Goal: Transaction & Acquisition: Purchase product/service

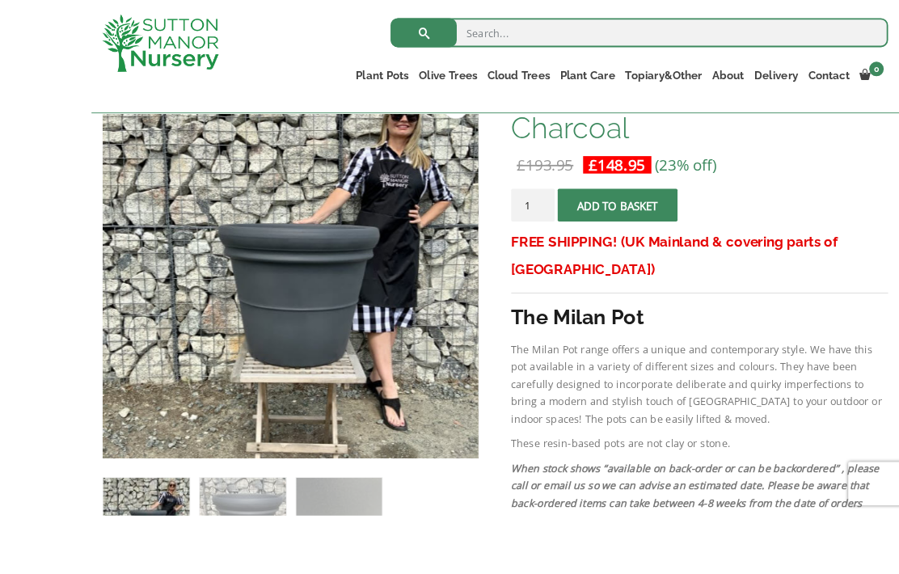
scroll to position [301, 0]
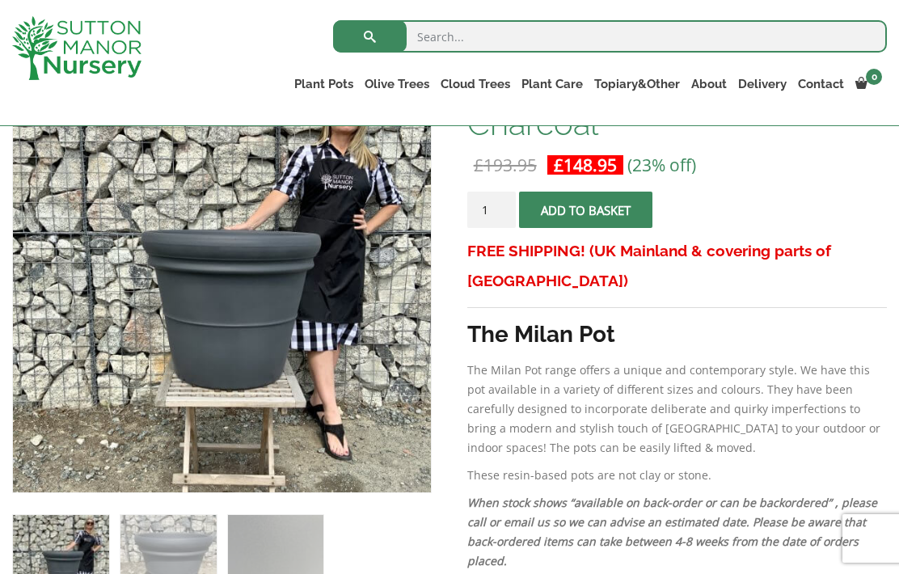
click at [0, 0] on link "The Capri Pots" at bounding box center [0, 0] width 0 height 0
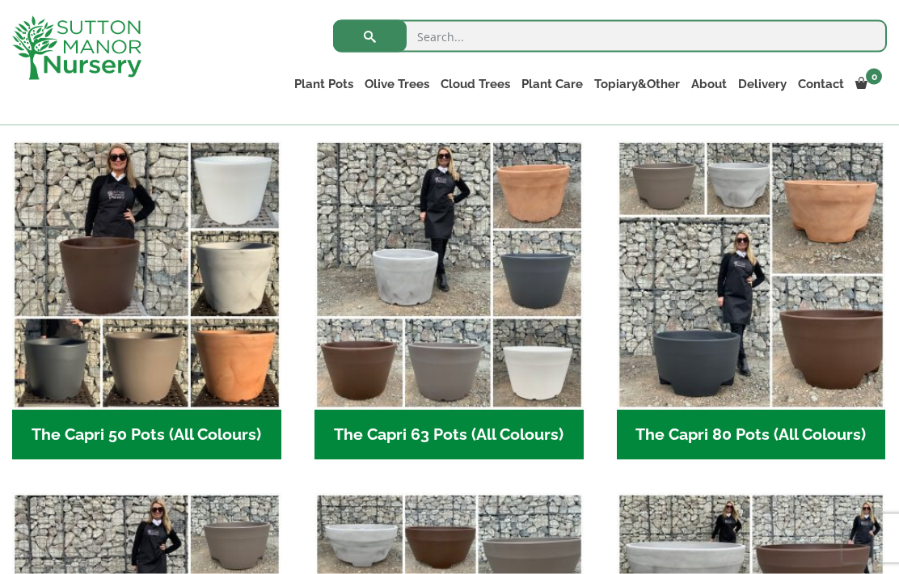
scroll to position [411, 0]
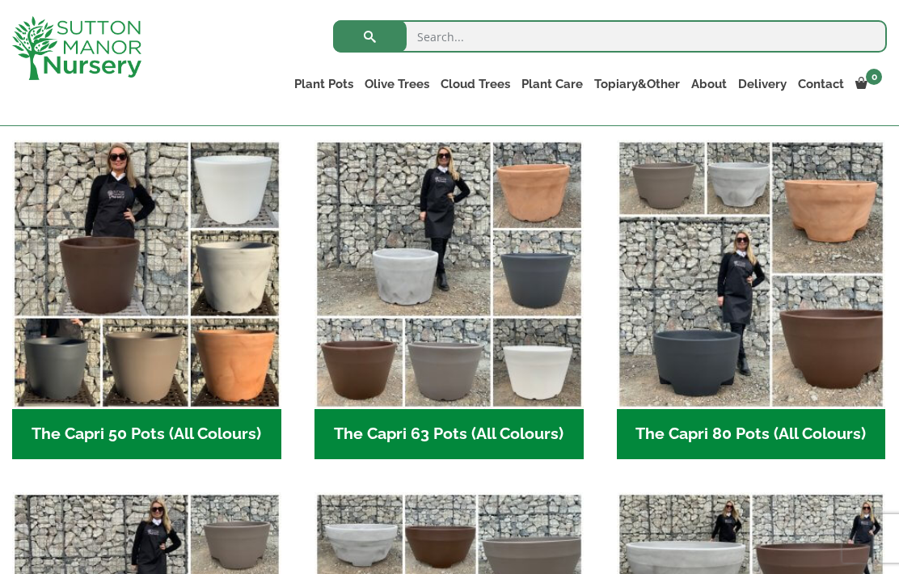
click at [476, 223] on img "Visit product category The Capri 63 Pots (All Colours)" at bounding box center [448, 274] width 269 height 269
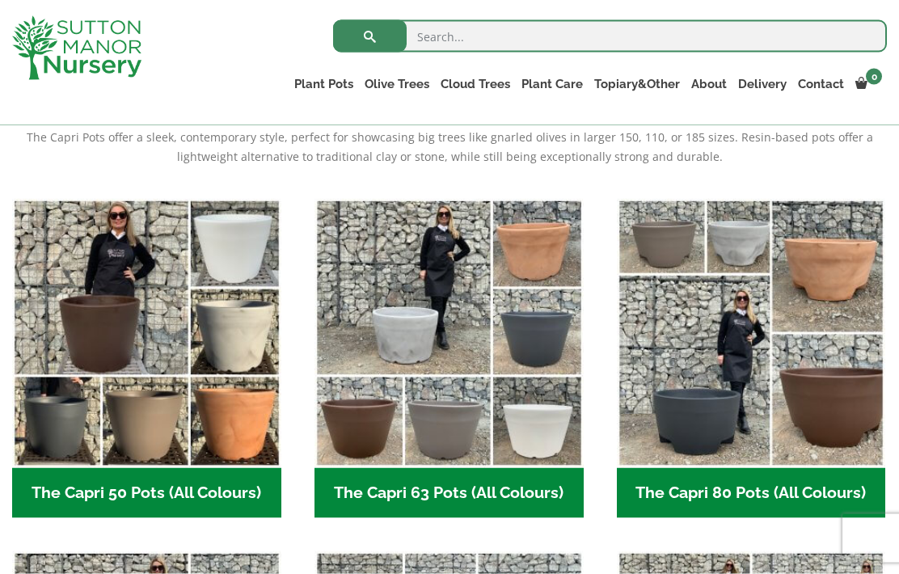
scroll to position [348, 0]
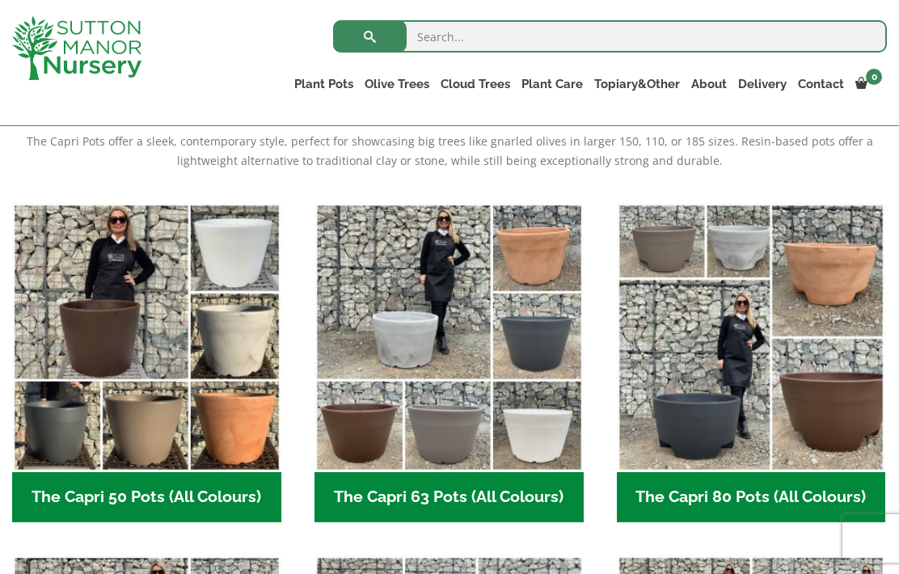
click at [811, 303] on img "Visit product category The Capri 80 Pots (All Colours)" at bounding box center [751, 337] width 269 height 269
click at [433, 298] on img "Visit product category The Capri 63 Pots (All Colours)" at bounding box center [448, 337] width 269 height 269
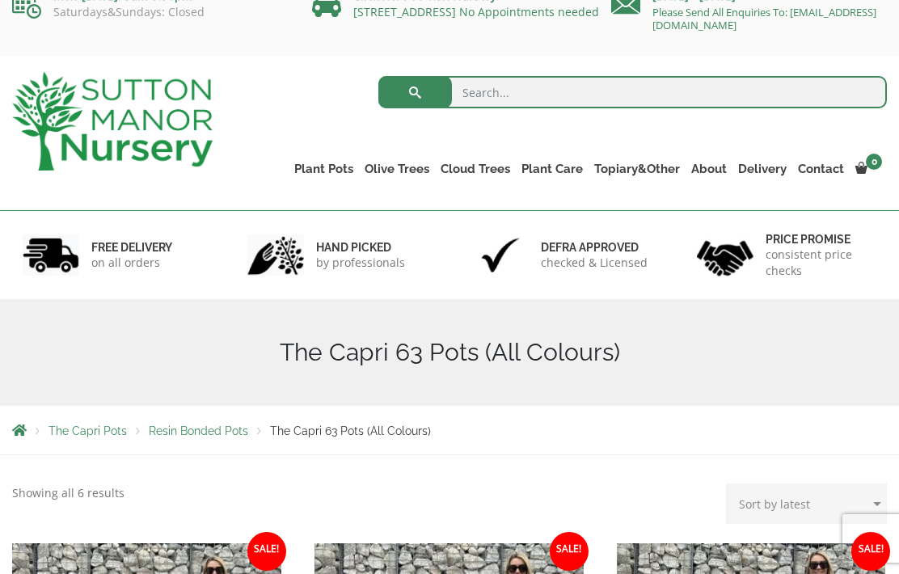
scroll to position [23, 0]
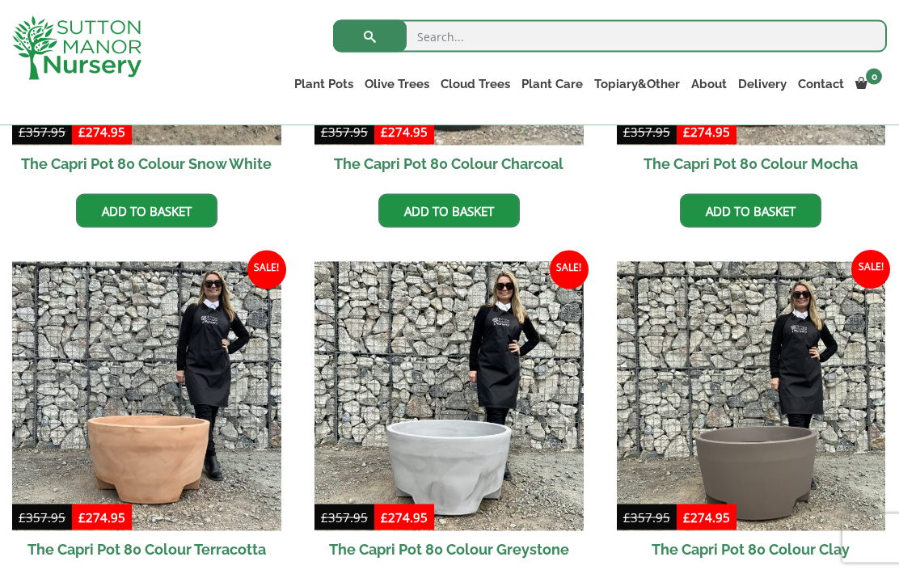
scroll to position [659, 0]
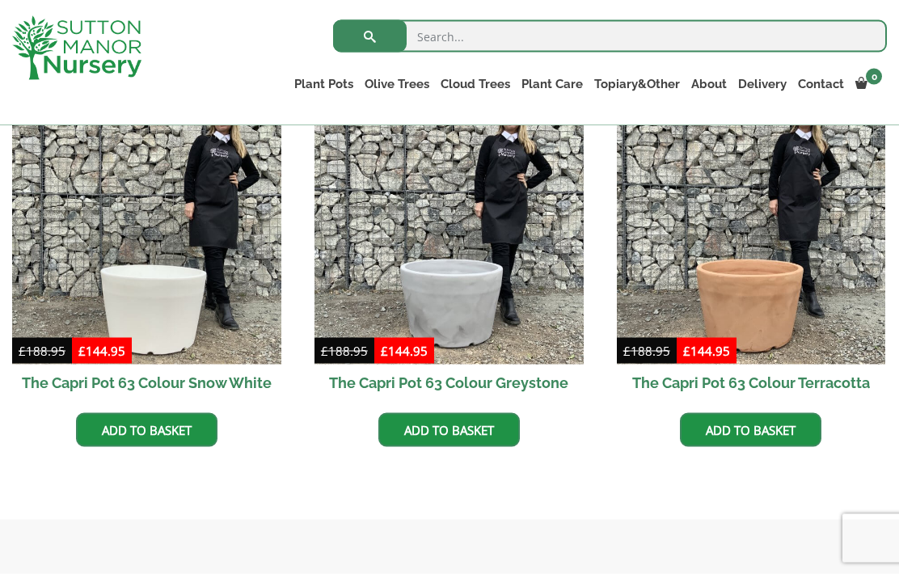
scroll to position [825, 0]
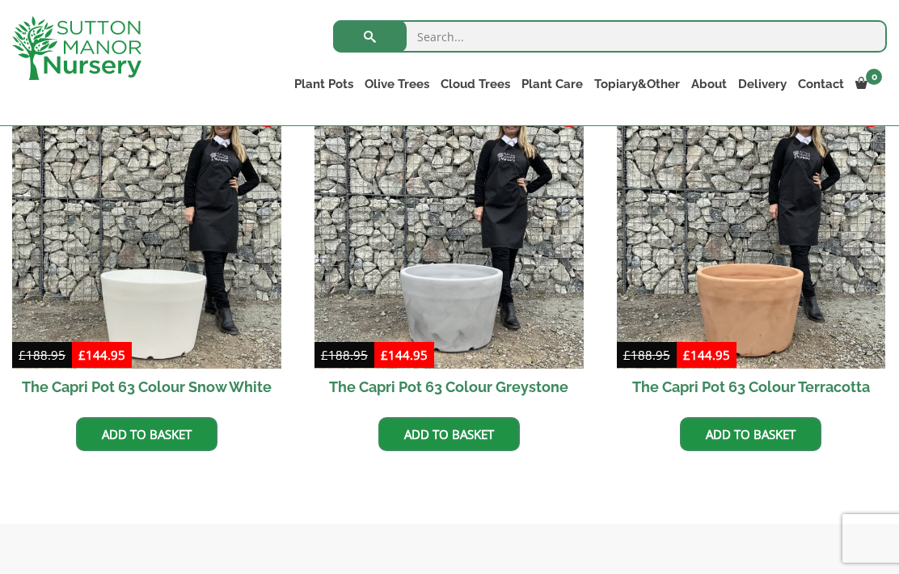
click at [817, 281] on img at bounding box center [751, 233] width 269 height 269
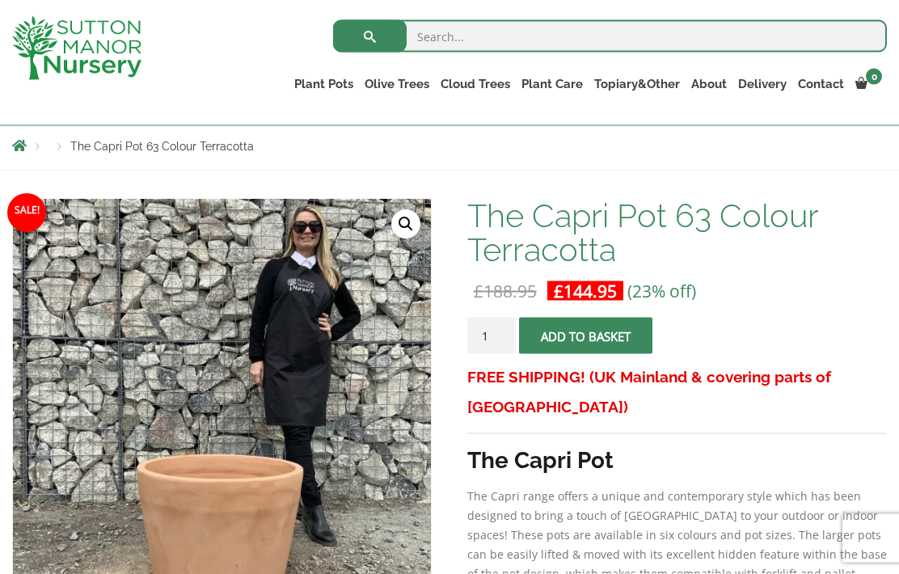
scroll to position [176, 0]
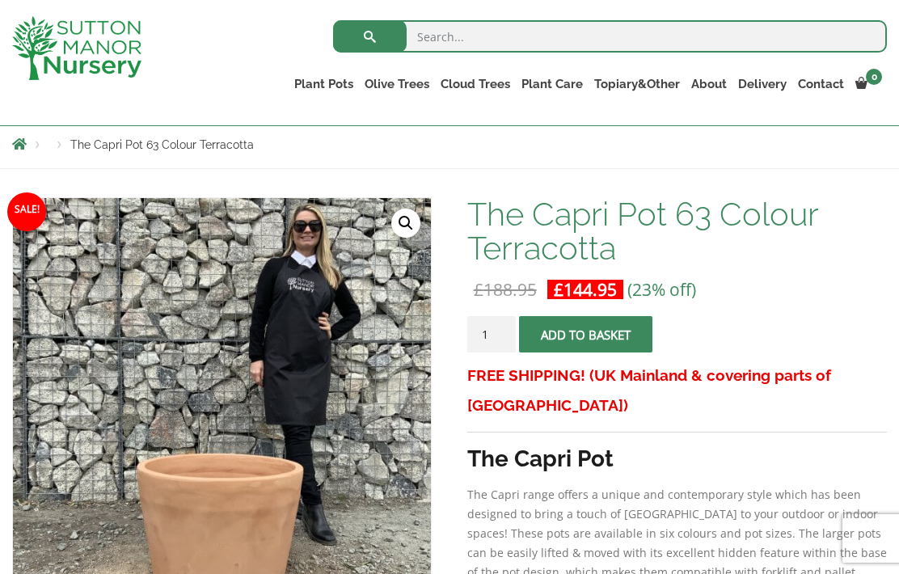
click at [632, 338] on button "Add to basket" at bounding box center [585, 334] width 133 height 36
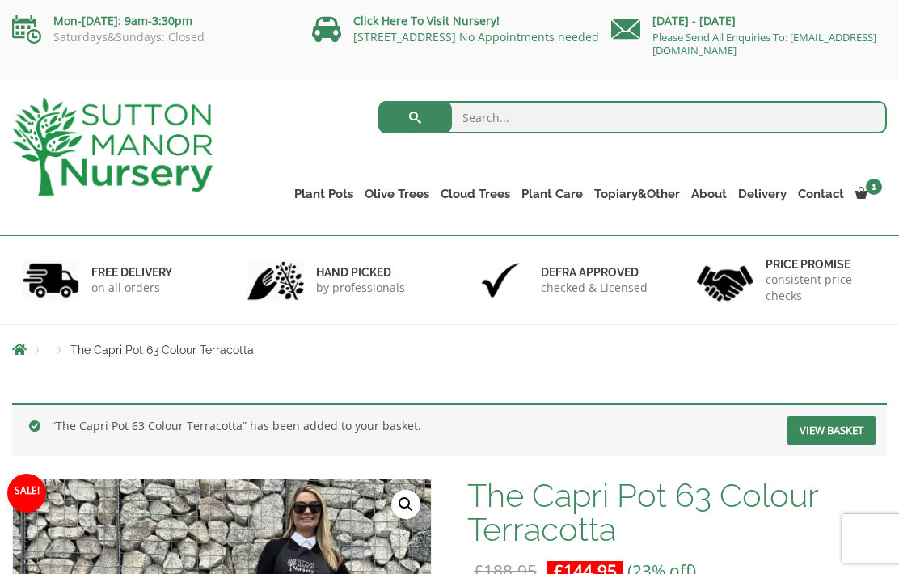
click at [0, 0] on link "View cart" at bounding box center [0, 0] width 0 height 0
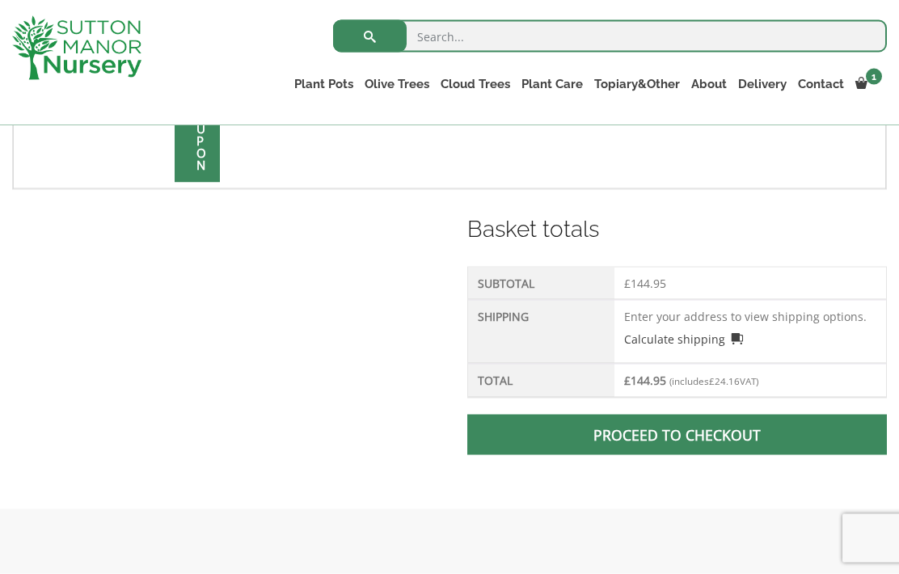
scroll to position [596, 0]
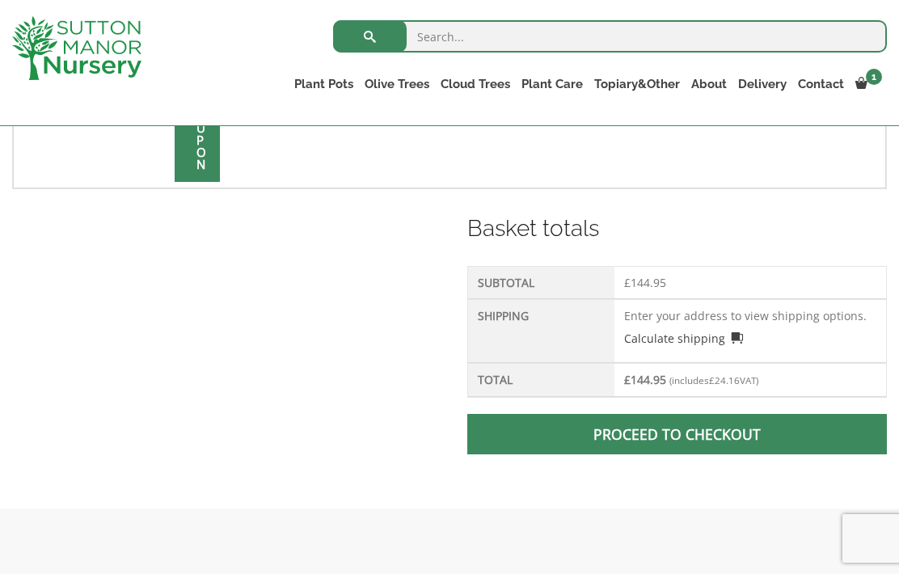
click at [676, 434] on span at bounding box center [676, 434] width 0 height 0
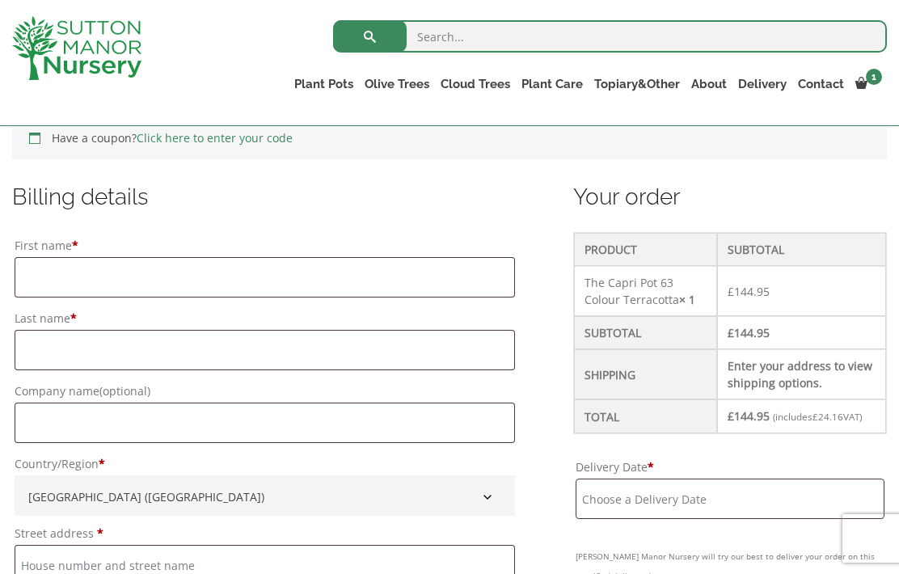
scroll to position [363, 0]
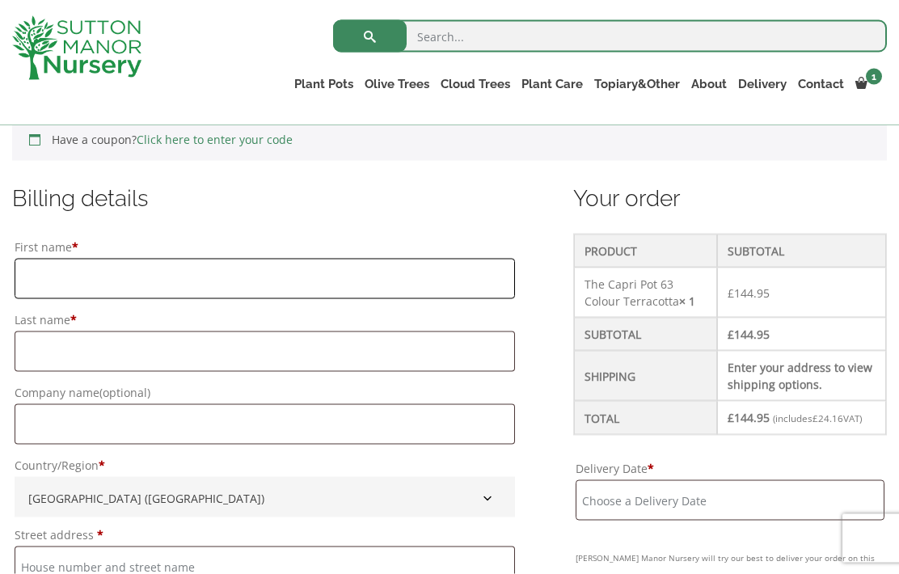
click at [273, 279] on input "First name *" at bounding box center [265, 279] width 500 height 40
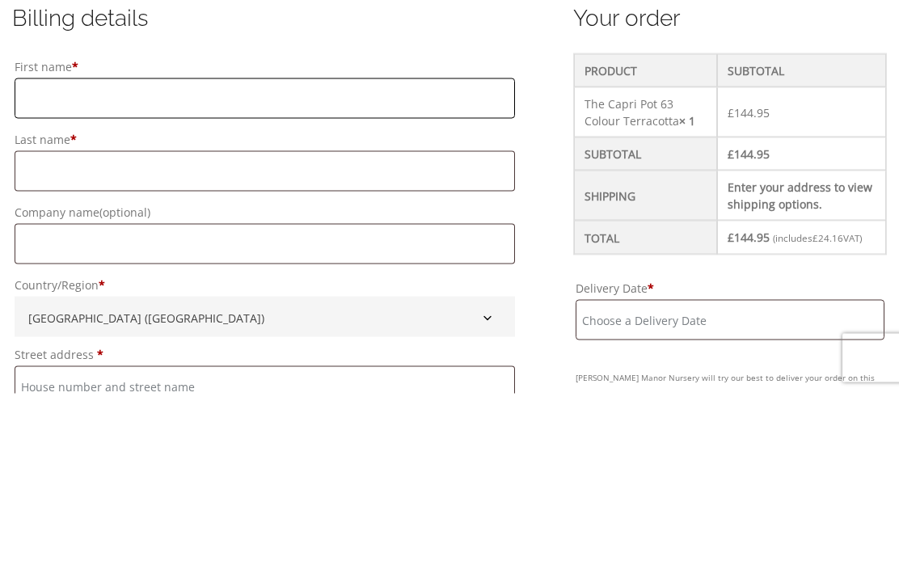
type input "Andrew"
type input "Hall"
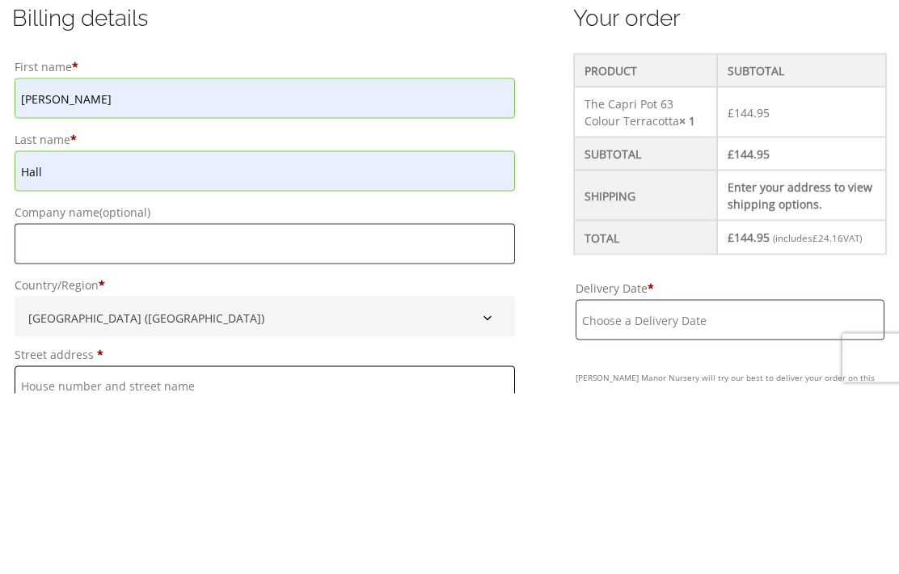
type input "10 Needle Street,Kettlebridge"
type input "Kettlebridge"
type input "Cupar"
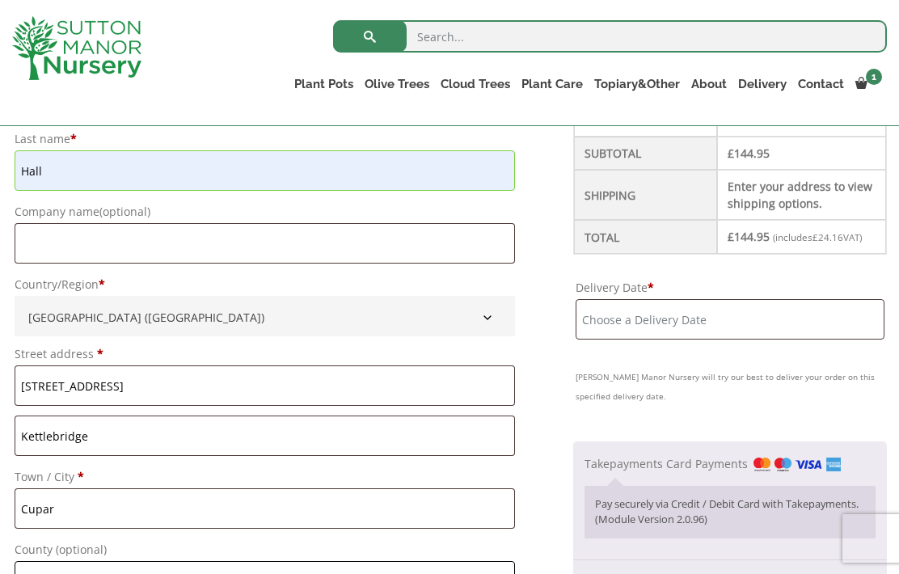
type input "Fife"
type input "KY15 7QG"
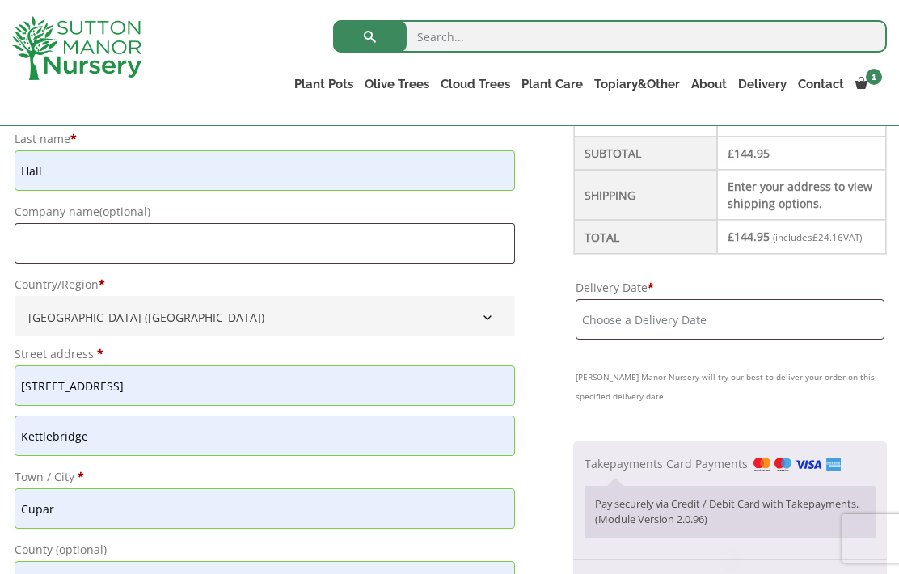
type input "07887531000"
type input "andrew.hall65024@gmail.com"
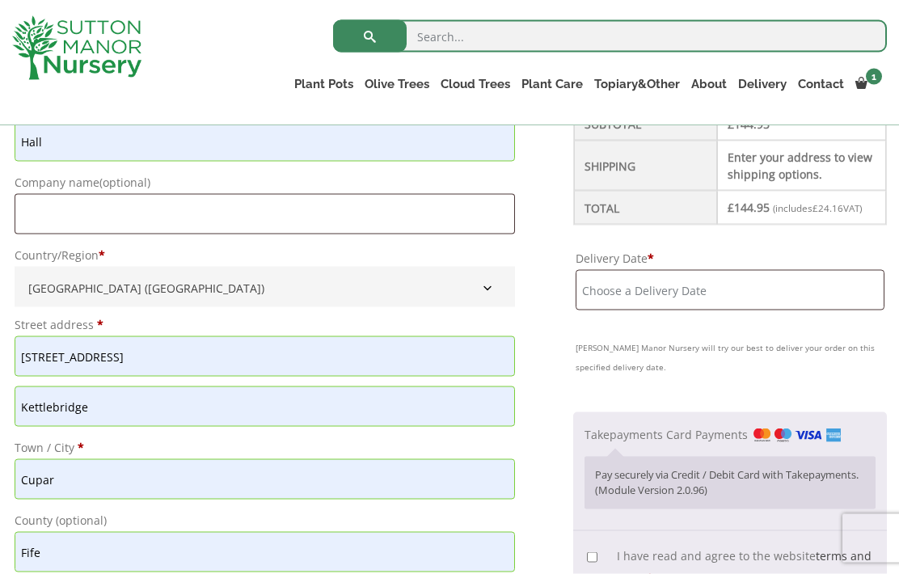
click at [811, 285] on input "Delivery Date *" at bounding box center [729, 290] width 309 height 40
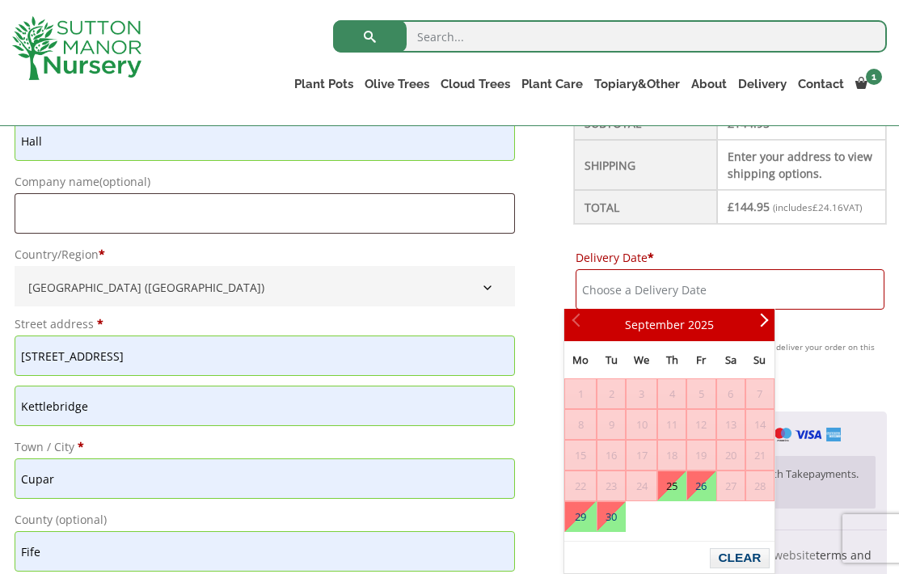
click at [682, 486] on link "25" at bounding box center [671, 485] width 27 height 29
type input "25 September, 2025"
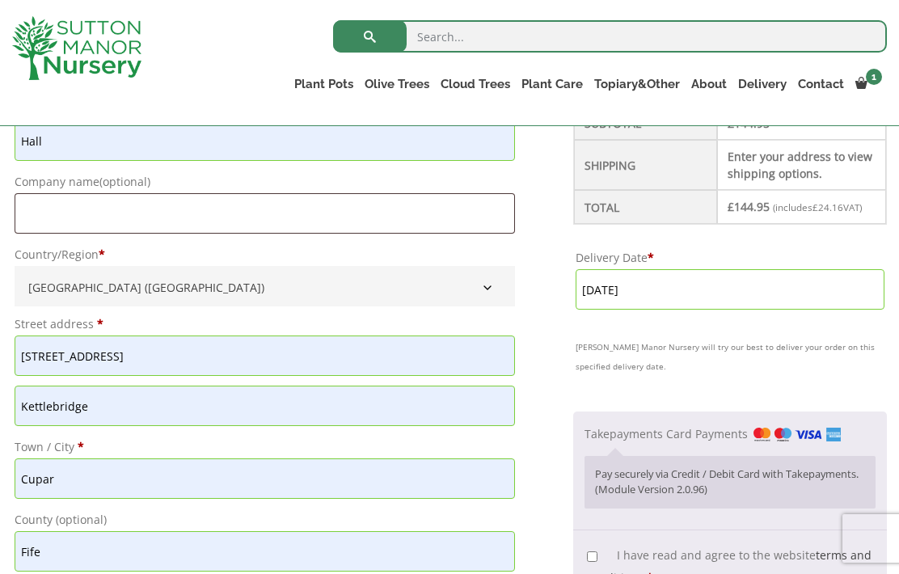
click at [836, 288] on input "25 September, 2025" at bounding box center [729, 289] width 309 height 40
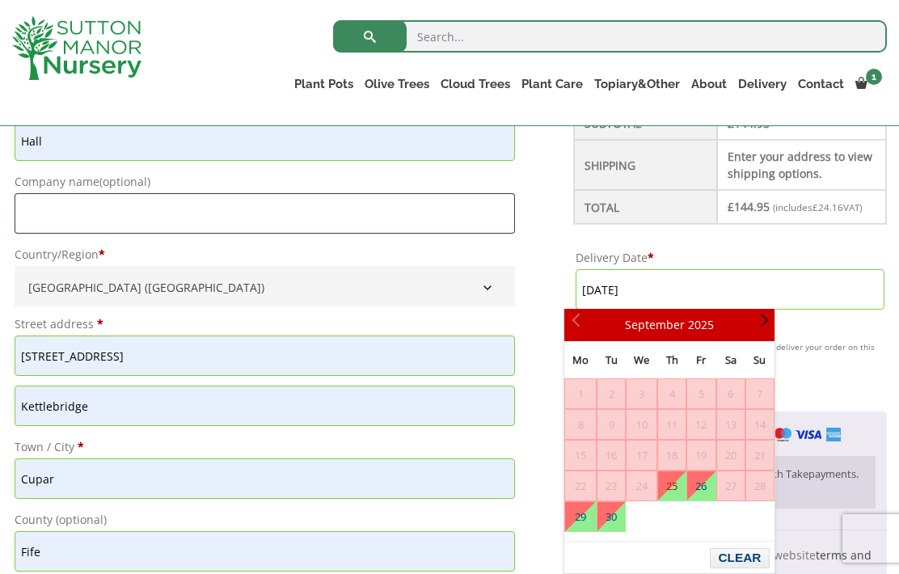
click at [772, 322] on link "Next" at bounding box center [760, 324] width 27 height 27
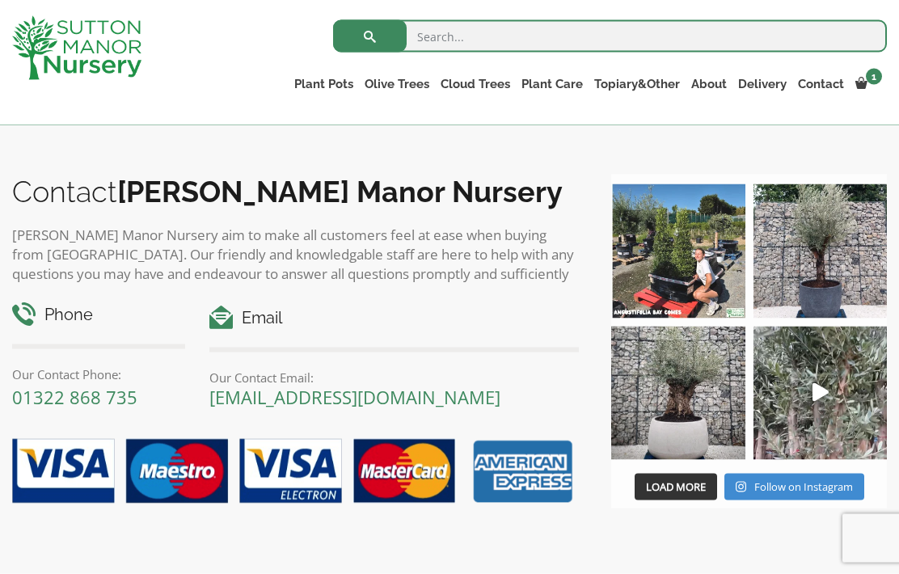
scroll to position [2067, 0]
